Goal: Information Seeking & Learning: Learn about a topic

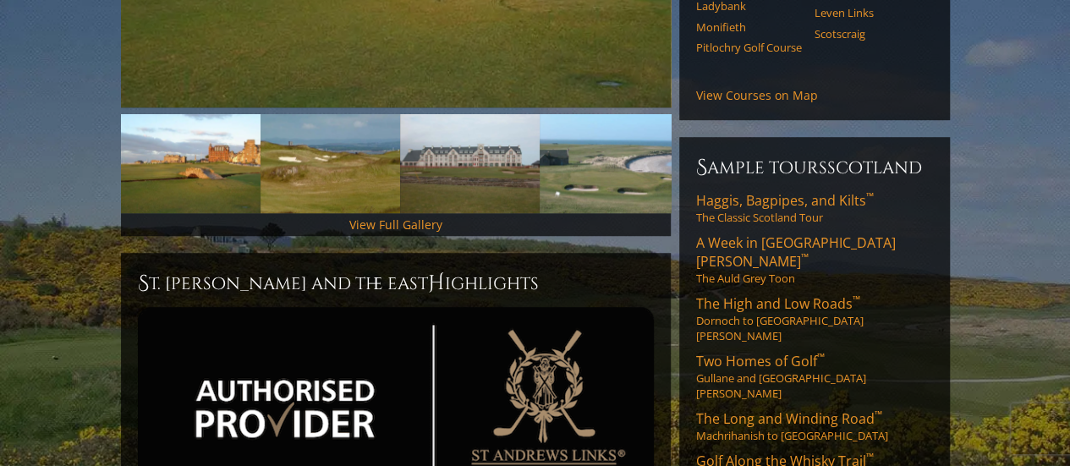
scroll to position [529, 0]
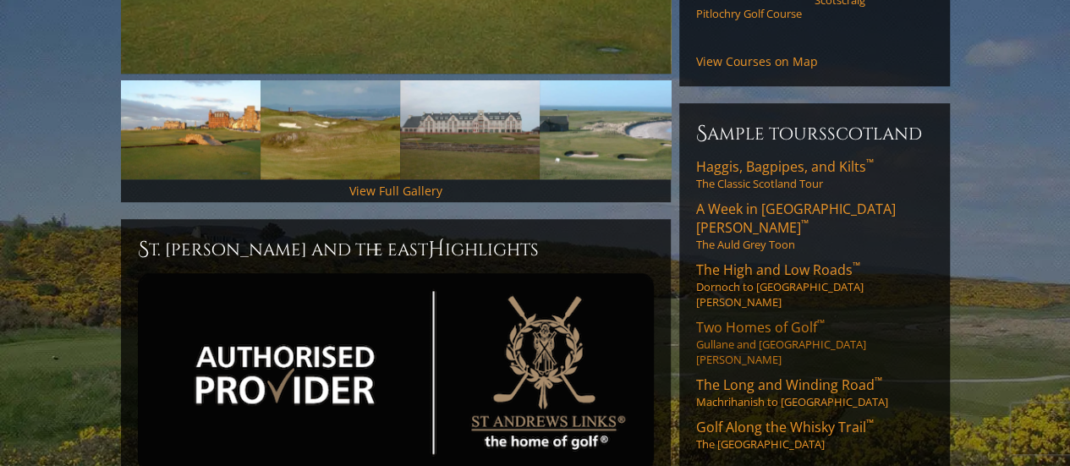
click at [747, 318] on span "Two Homes of Golf ™" at bounding box center [760, 327] width 129 height 19
click at [767, 157] on span "Haggis, Bagpipes, and Kilts ™" at bounding box center [785, 166] width 178 height 19
click at [742, 261] on span "The High and Low Roads ™" at bounding box center [778, 270] width 164 height 19
click at [771, 418] on span "Golf Along the Whisky Trail ™" at bounding box center [785, 427] width 178 height 19
click at [754, 200] on span "A Week in [GEOGRAPHIC_DATA][PERSON_NAME] ™" at bounding box center [796, 218] width 200 height 37
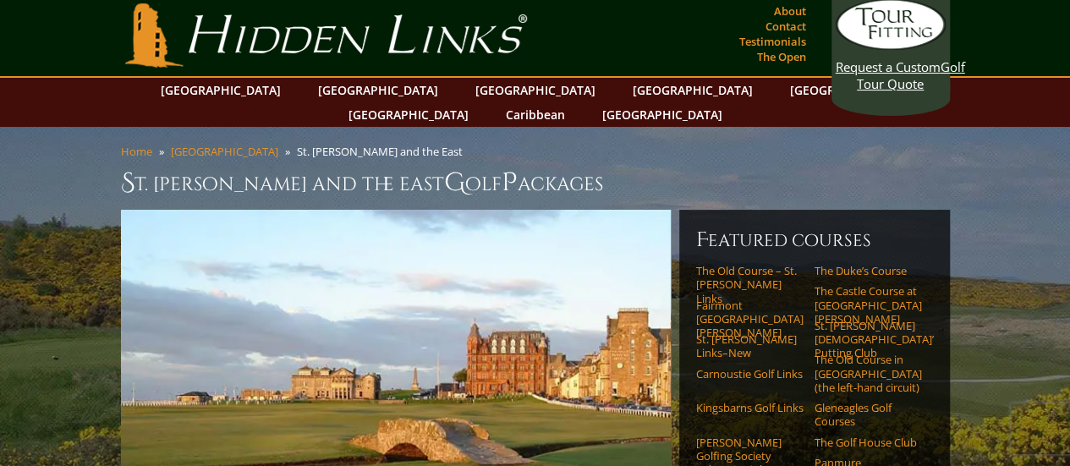
scroll to position [0, 0]
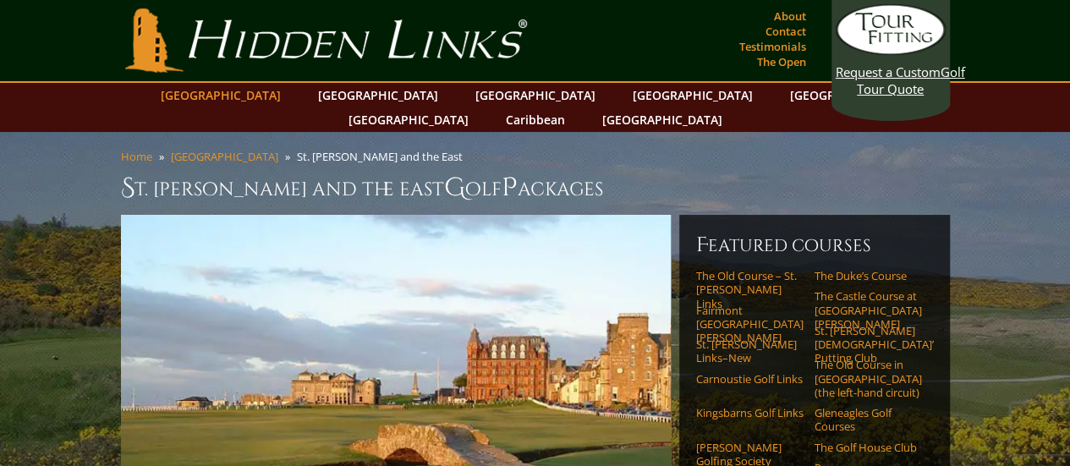
click at [271, 92] on link "[GEOGRAPHIC_DATA]" at bounding box center [220, 95] width 137 height 25
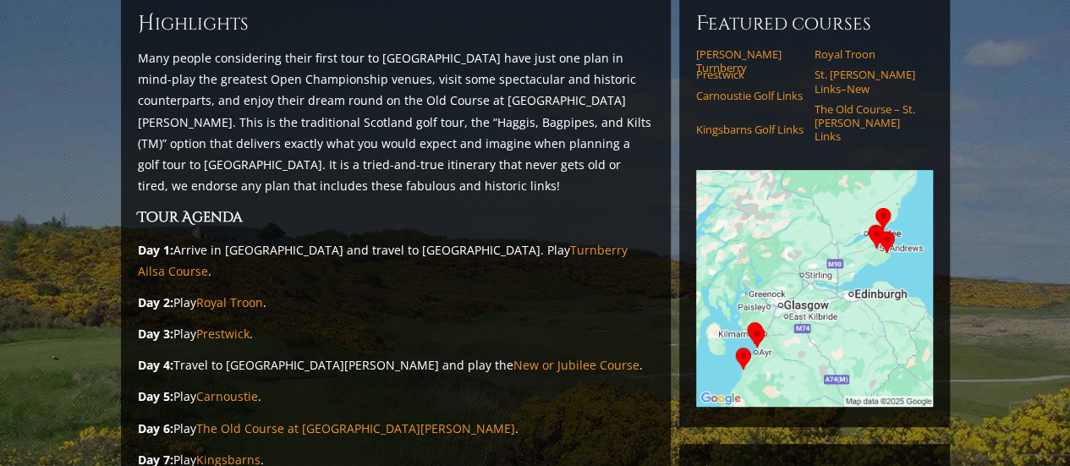
scroll to position [203, 0]
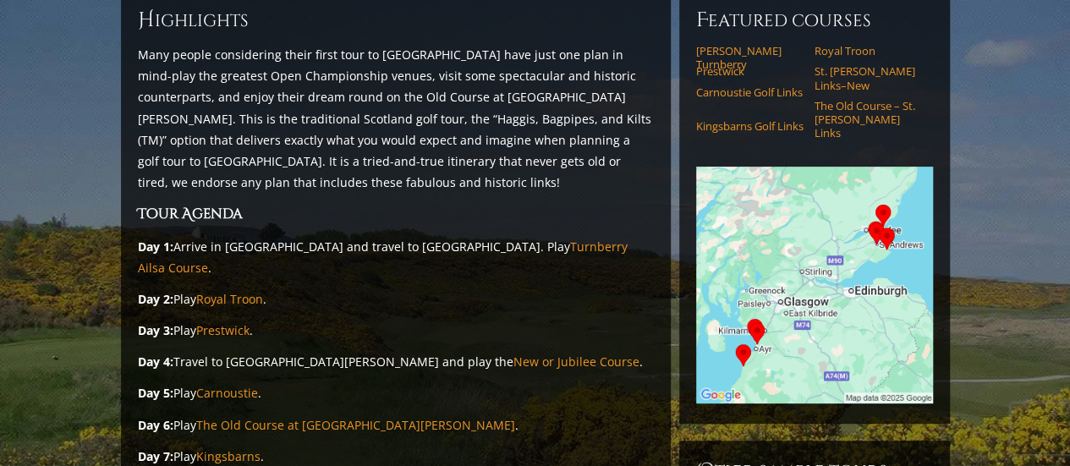
click at [824, 295] on img at bounding box center [814, 285] width 237 height 237
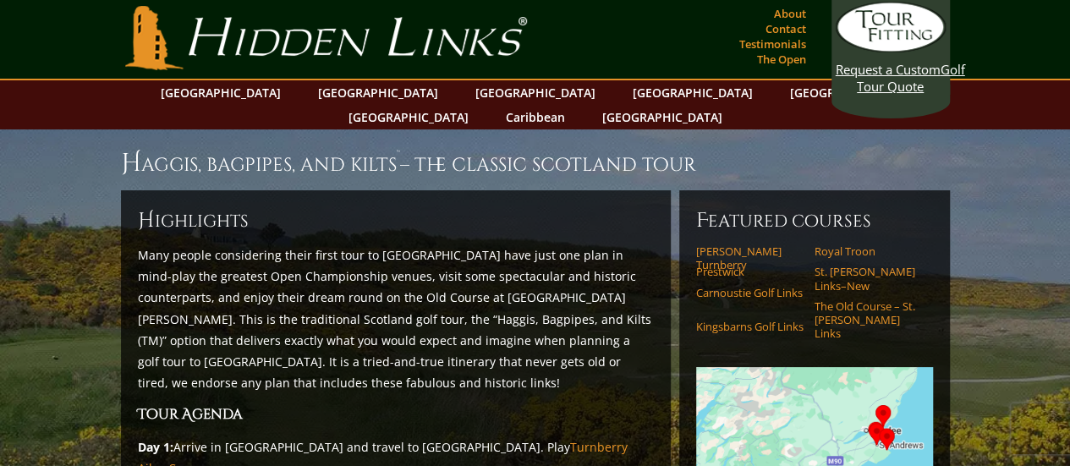
scroll to position [1, 0]
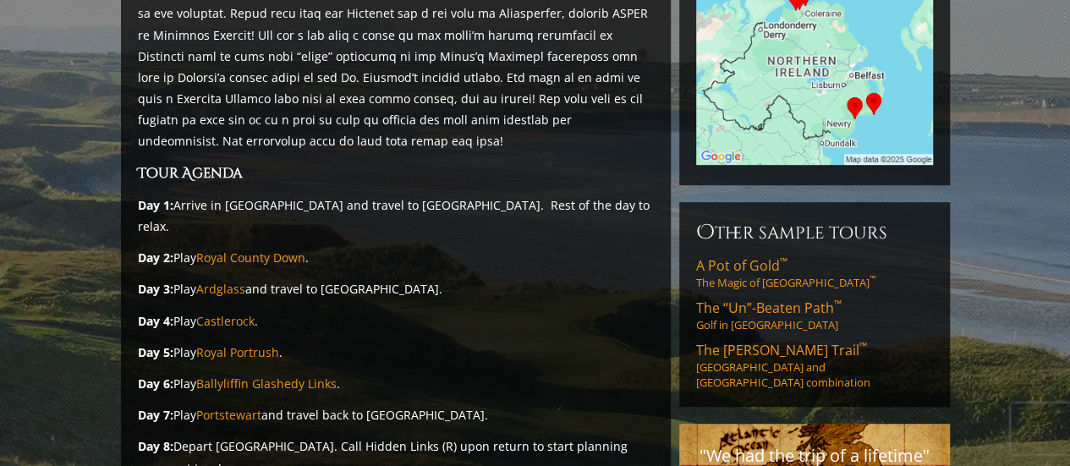
scroll to position [418, 0]
